Goal: Register for event/course

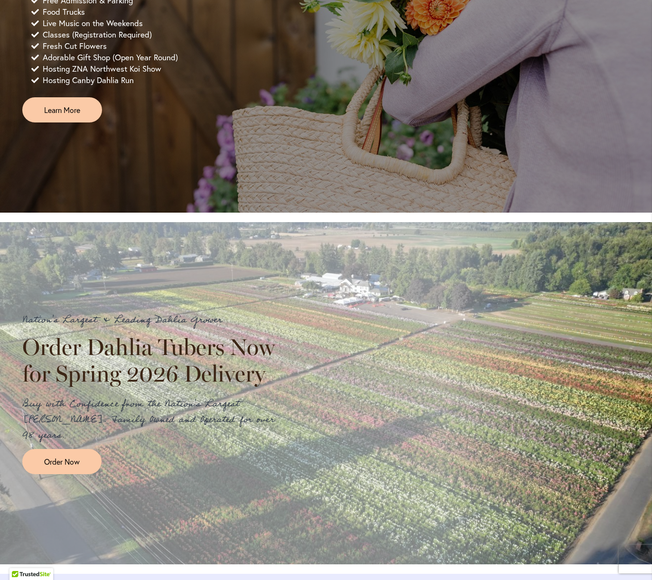
scroll to position [834, 0]
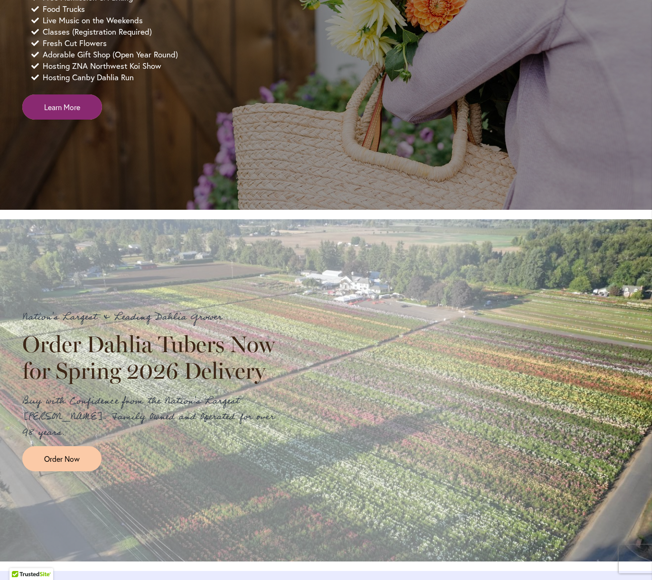
click at [78, 112] on span "Learn More" at bounding box center [62, 107] width 36 height 11
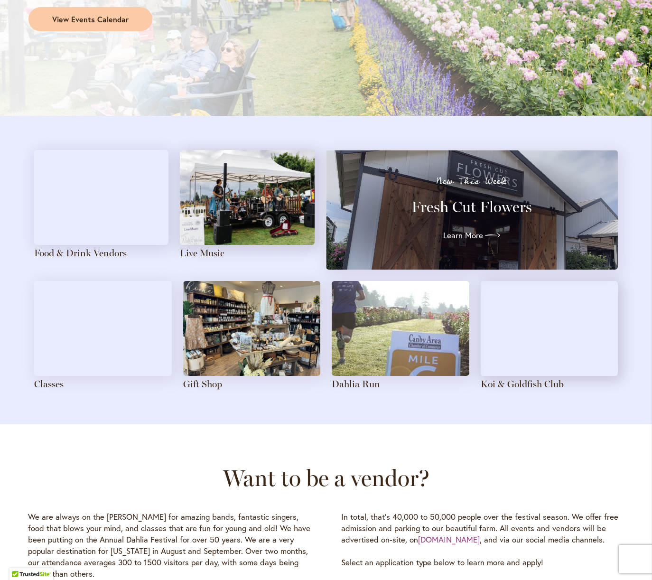
scroll to position [1007, 0]
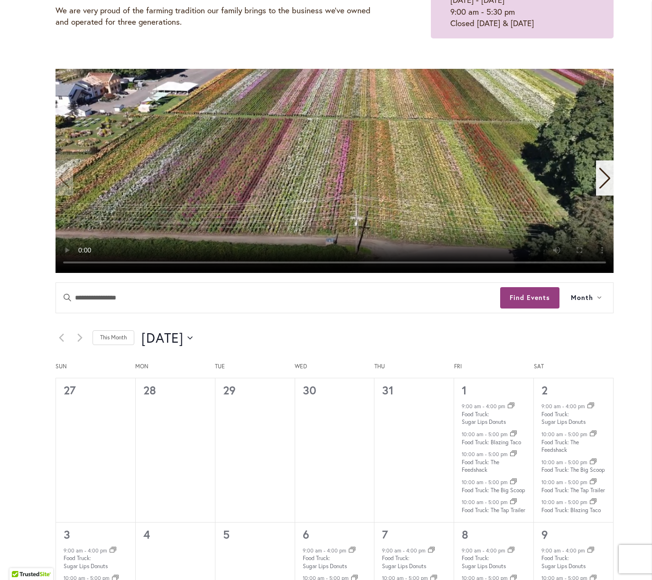
scroll to position [230, 0]
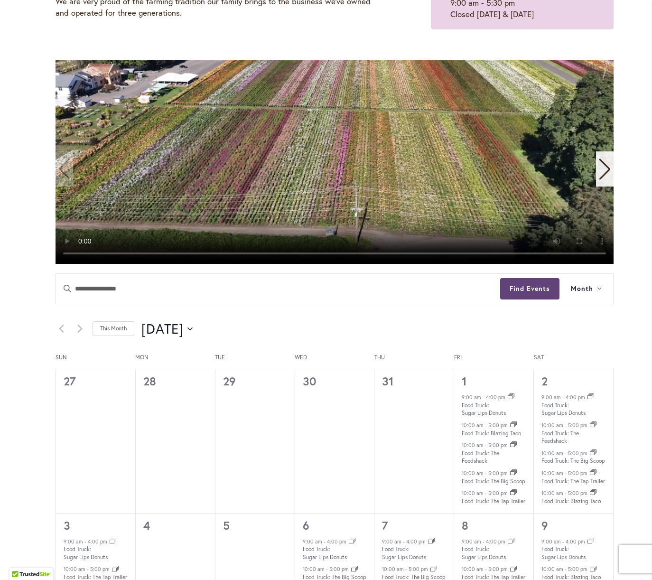
click at [520, 287] on button "Find Events" at bounding box center [529, 288] width 59 height 21
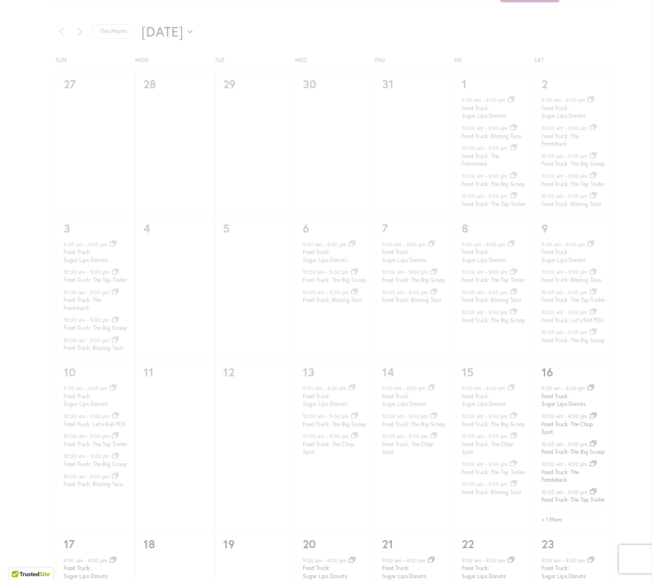
scroll to position [667, 0]
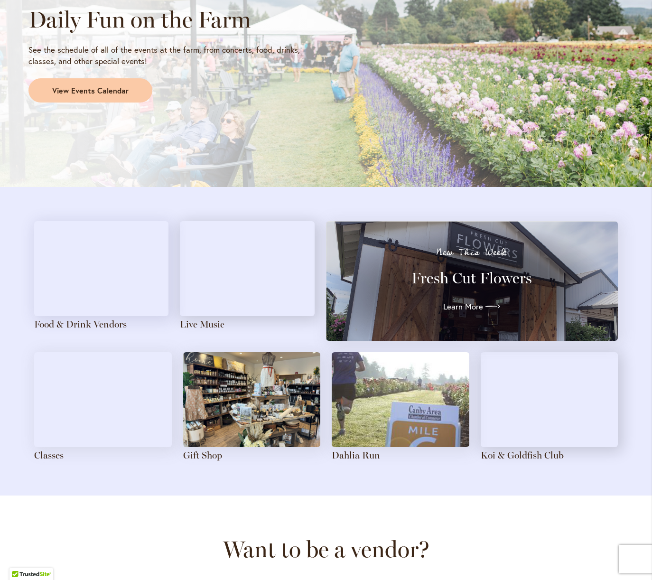
scroll to position [883, 0]
